Goal: Task Accomplishment & Management: Use online tool/utility

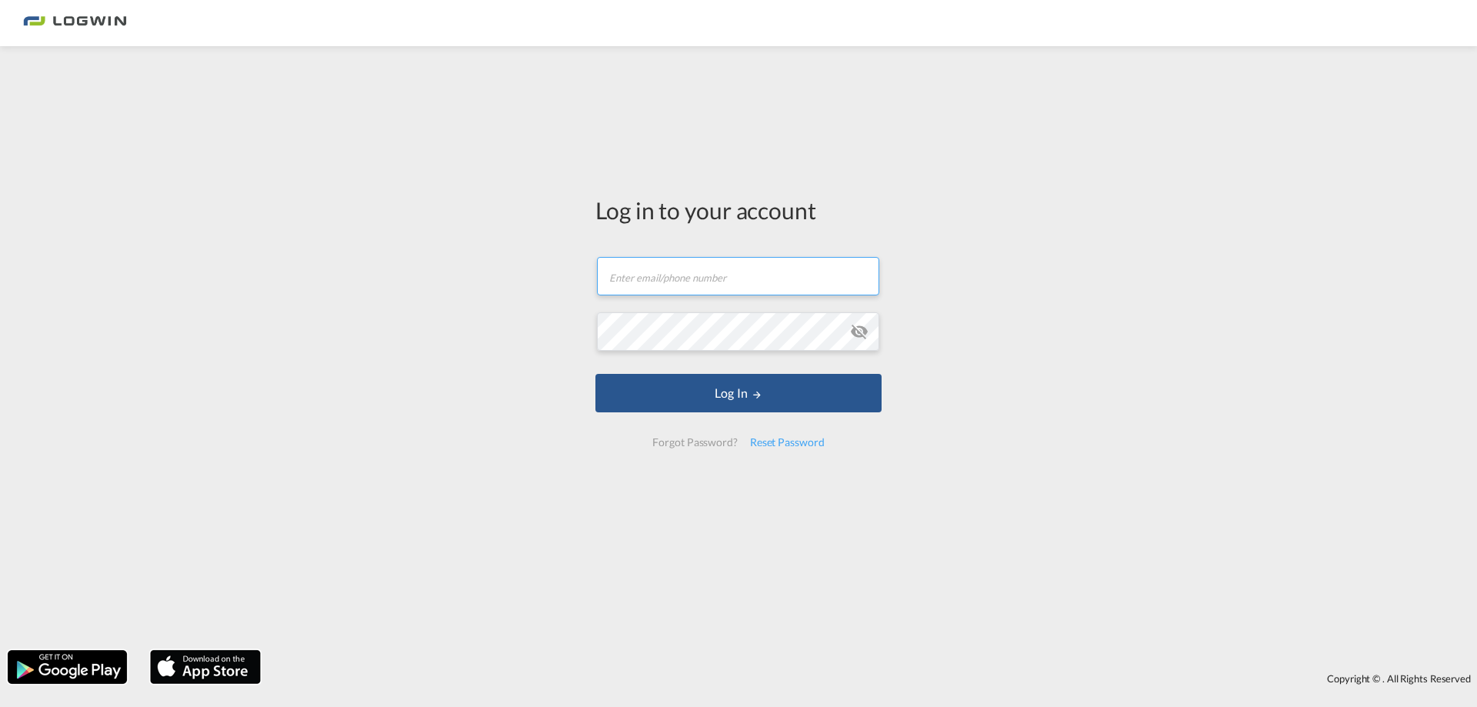
click at [702, 289] on input "text" at bounding box center [738, 276] width 282 height 38
type input "[PERSON_NAME][EMAIL_ADDRESS][DOMAIN_NAME]"
click at [595, 374] on button "Log In" at bounding box center [738, 393] width 286 height 38
